Goal: Navigation & Orientation: Find specific page/section

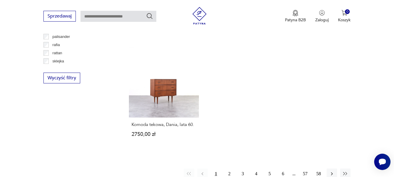
scroll to position [818, 0]
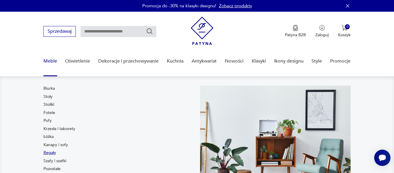
click at [50, 153] on link "Regały" at bounding box center [49, 153] width 13 height 6
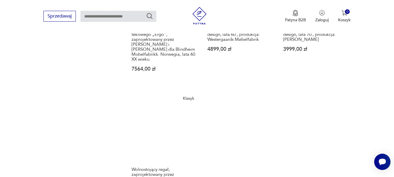
scroll to position [848, 0]
